Goal: Task Accomplishment & Management: Manage account settings

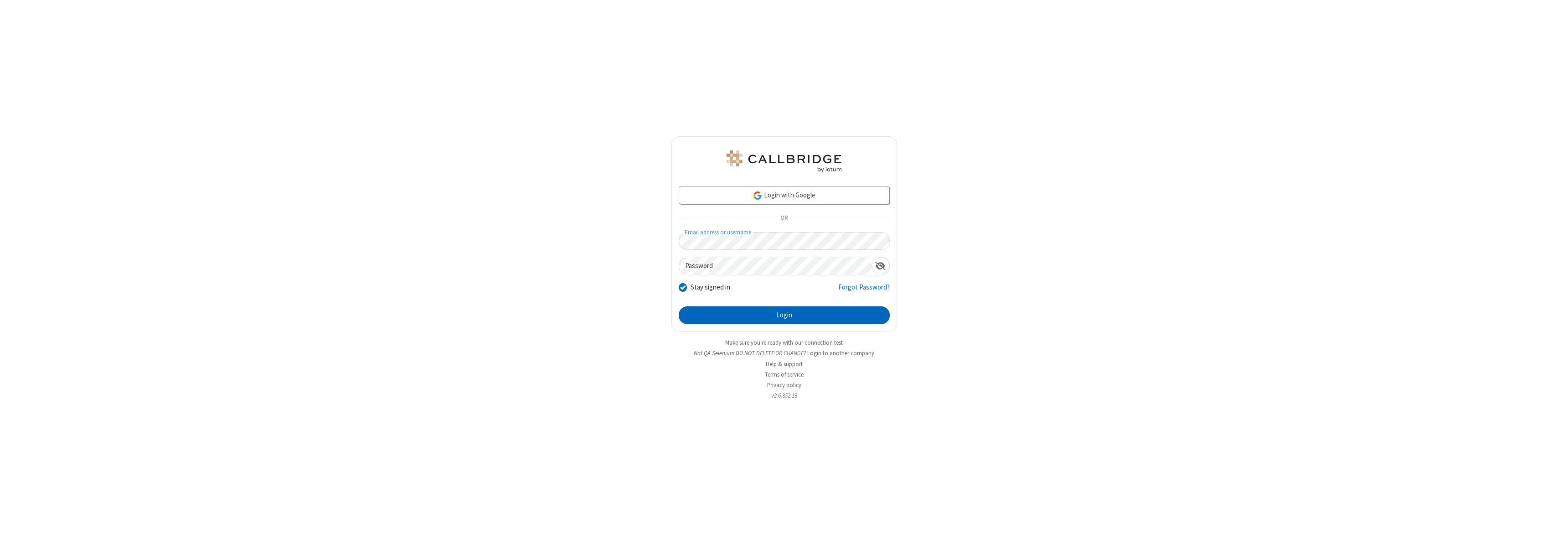
click at [784, 315] on button "Login" at bounding box center [784, 315] width 211 height 18
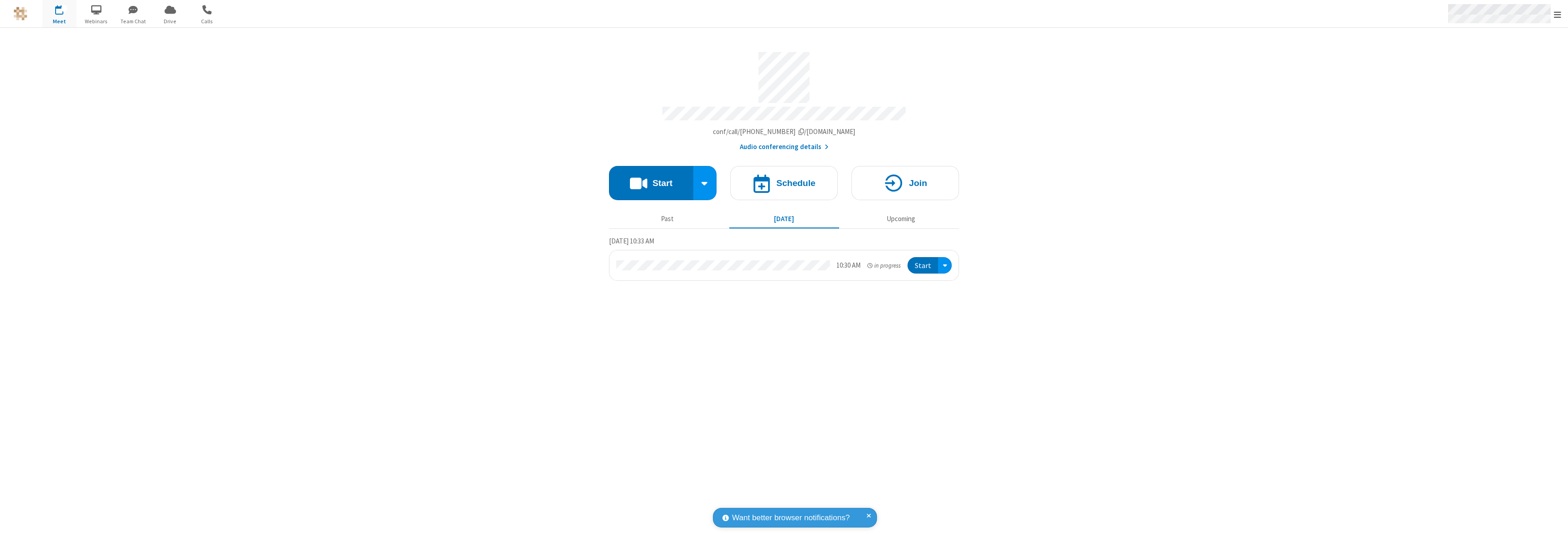
click at [1558, 14] on span "Open menu" at bounding box center [1558, 14] width 7 height 9
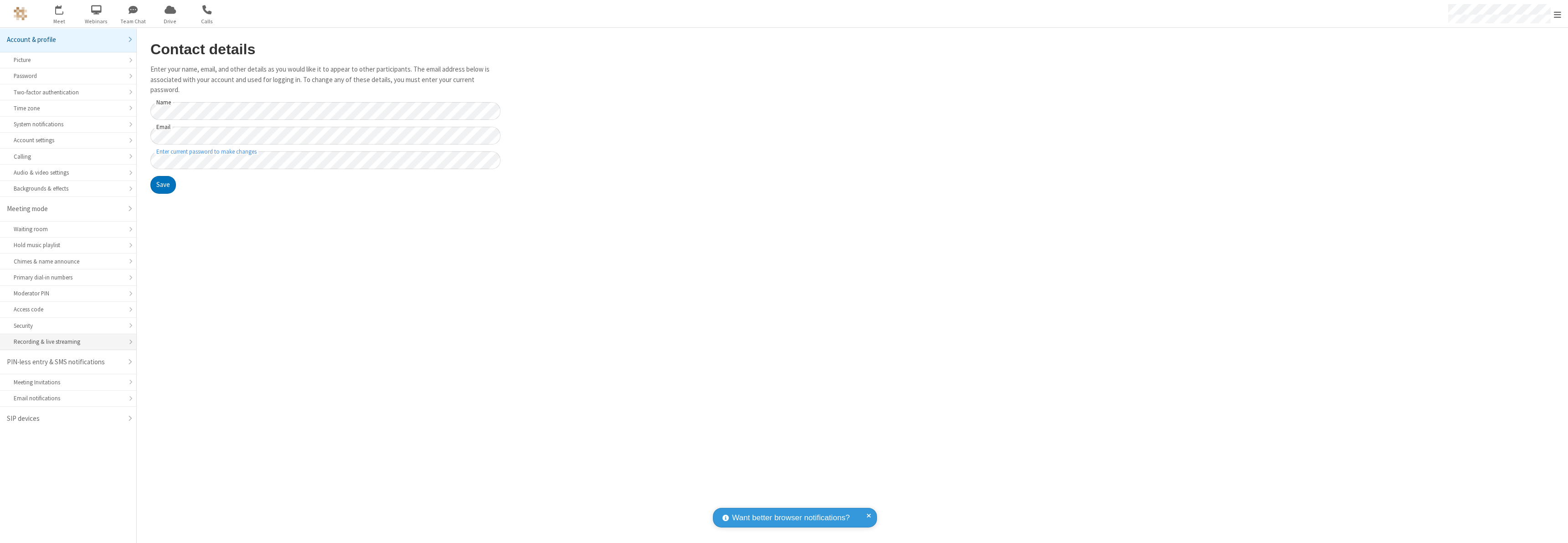
click at [68, 342] on div "Recording & live streaming" at bounding box center [68, 342] width 109 height 9
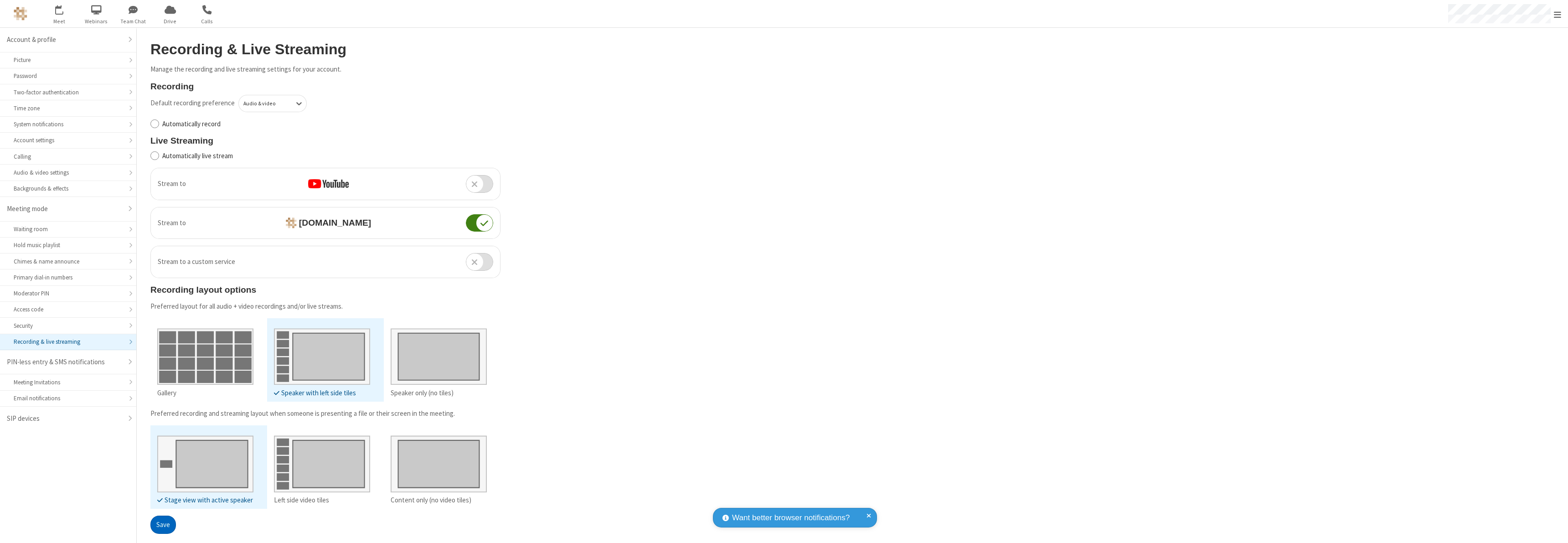
click at [155, 124] on input "Automatically record" at bounding box center [155, 124] width 9 height 10
checkbox input "true"
click at [163, 534] on button "Save" at bounding box center [163, 525] width 26 height 18
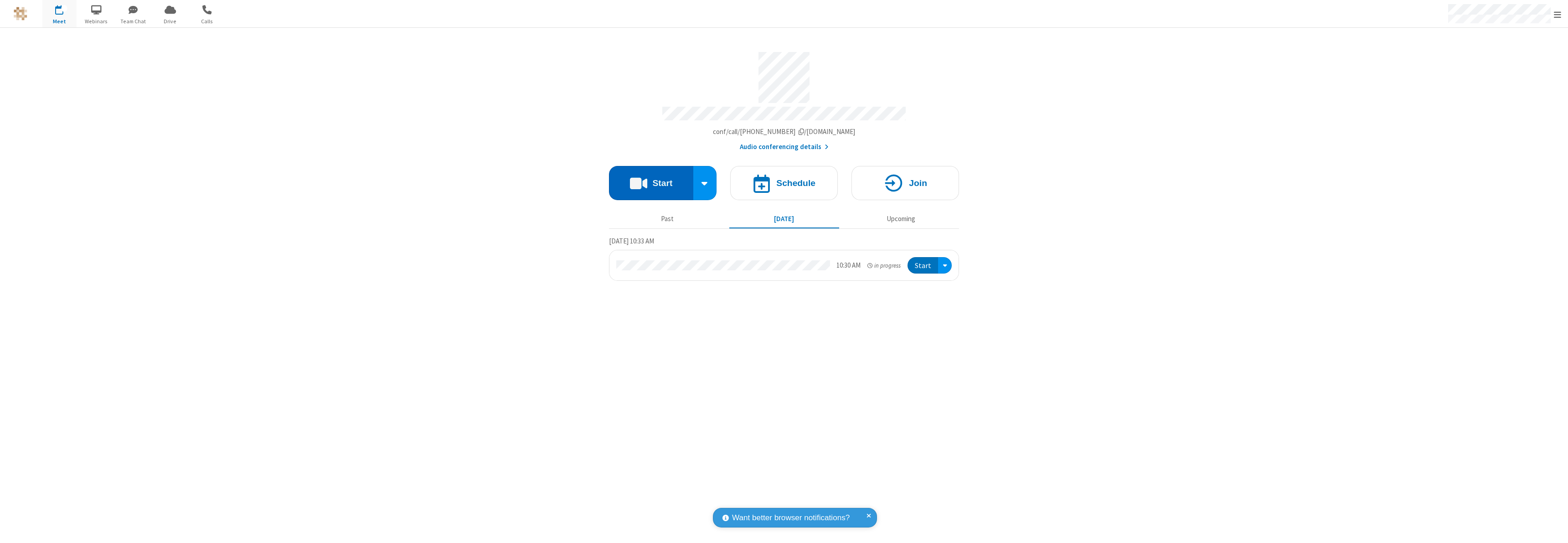
click at [651, 179] on button "Start" at bounding box center [651, 183] width 85 height 34
